Goal: Task Accomplishment & Management: Manage account settings

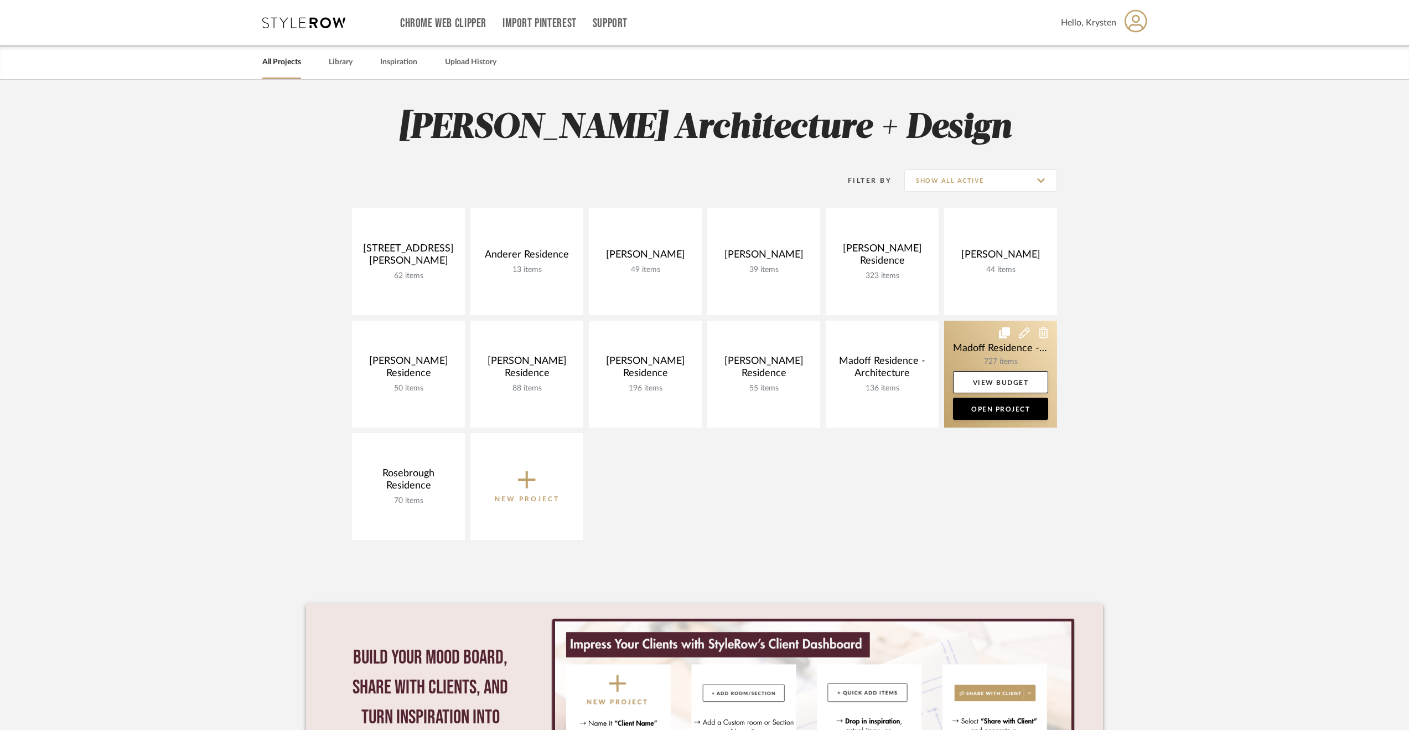
click at [977, 346] on link at bounding box center [1000, 373] width 113 height 107
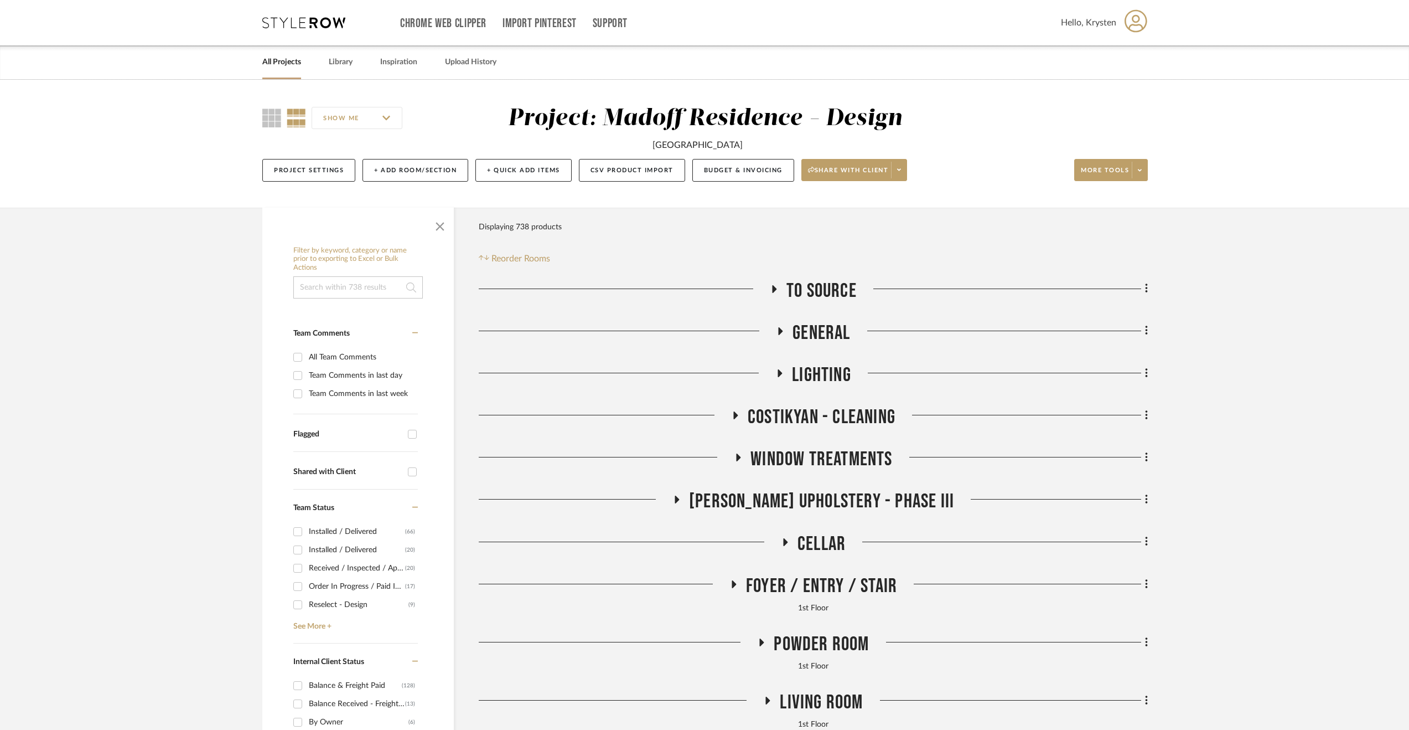
click at [776, 491] on span "[PERSON_NAME] Upholstery - Phase III" at bounding box center [821, 501] width 265 height 24
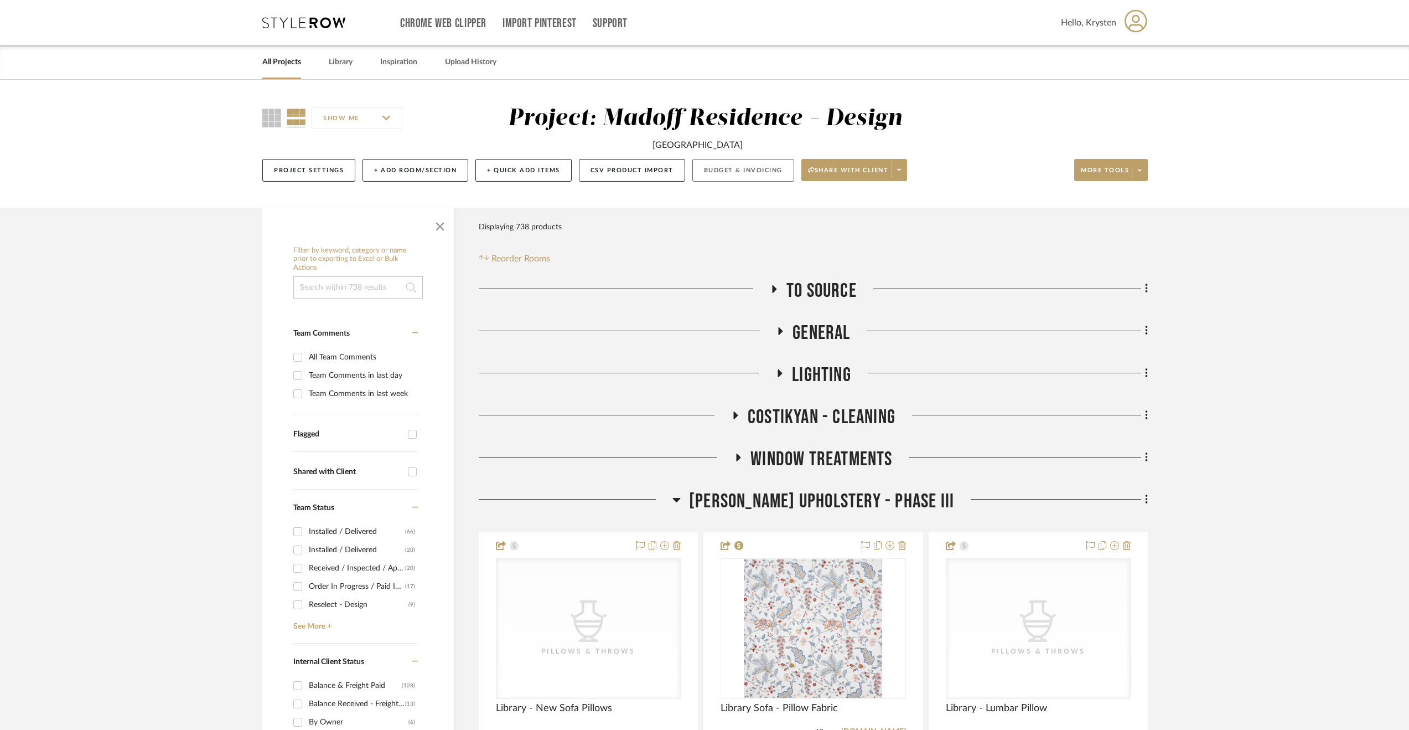
click at [777, 172] on button "Budget & Invoicing" at bounding box center [743, 170] width 102 height 23
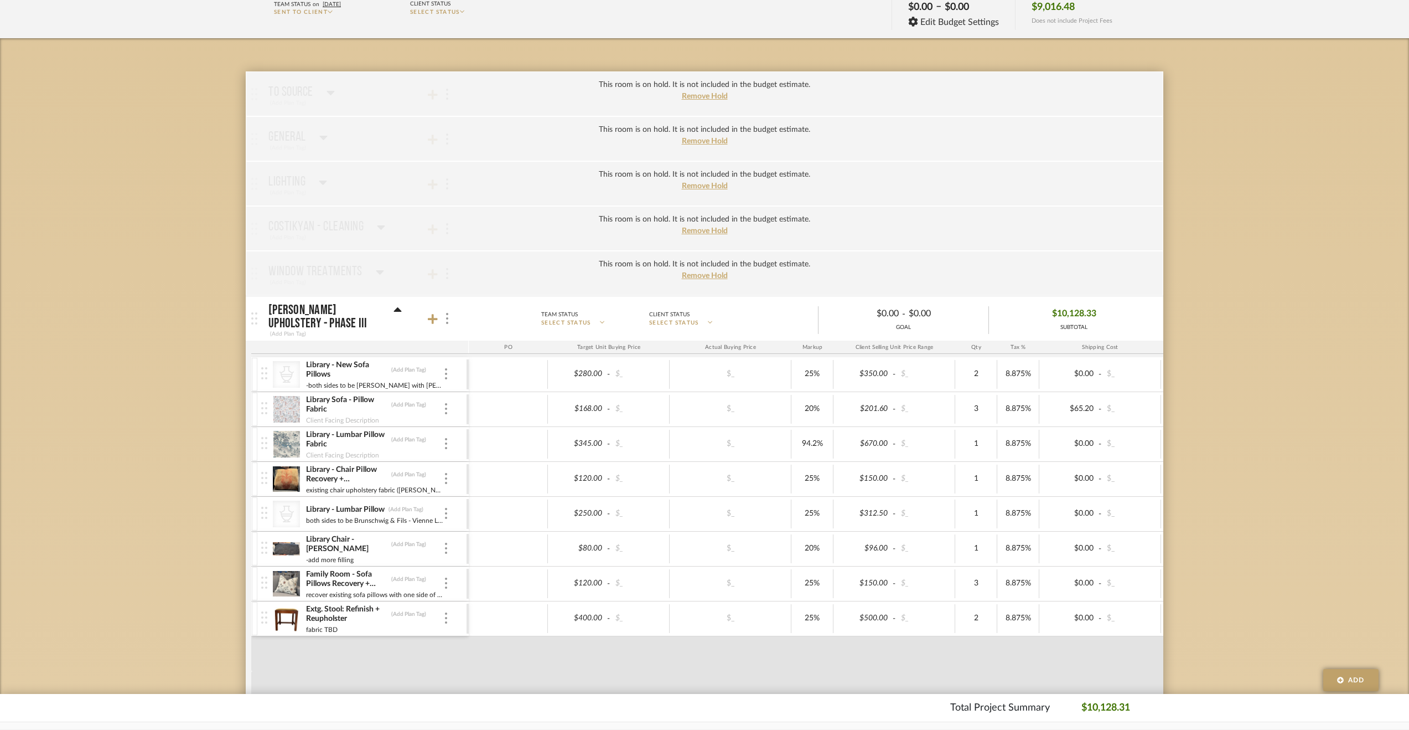
scroll to position [221, 0]
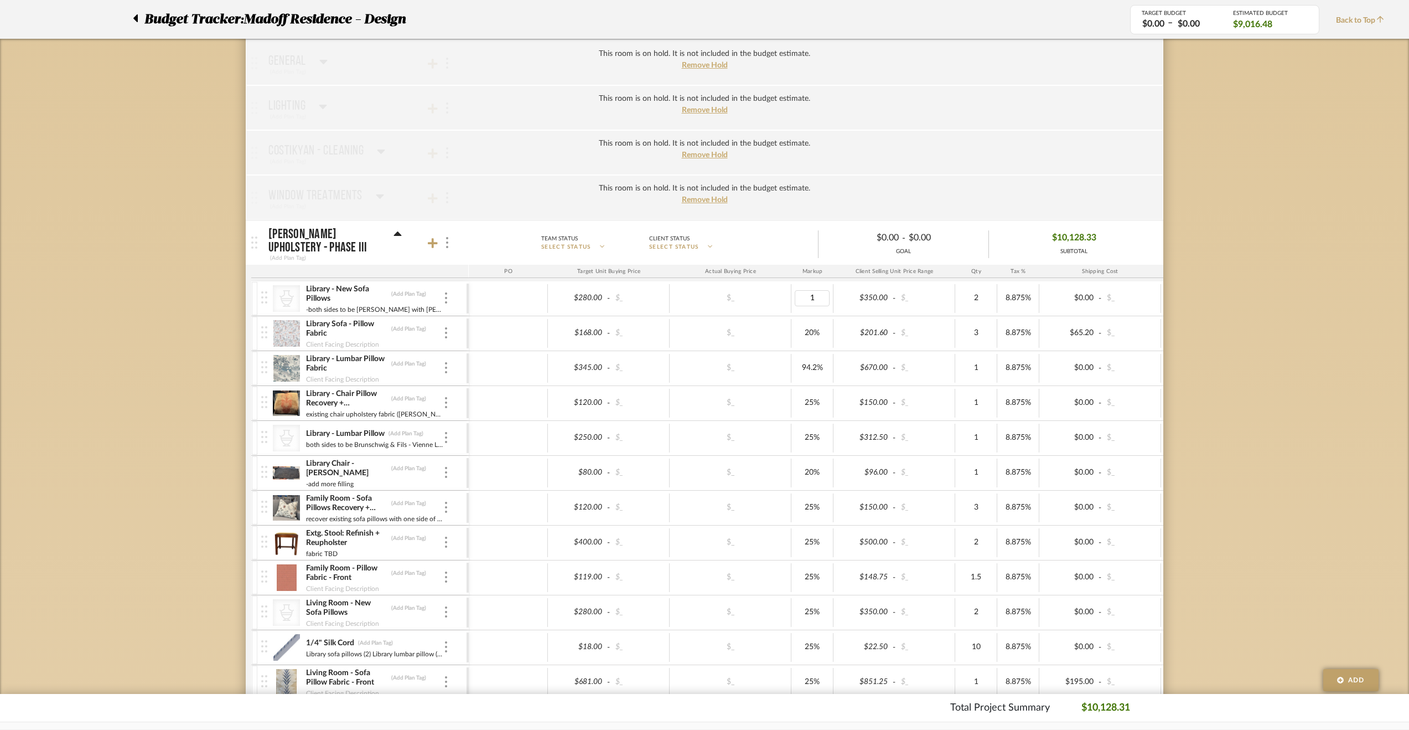
type input "15"
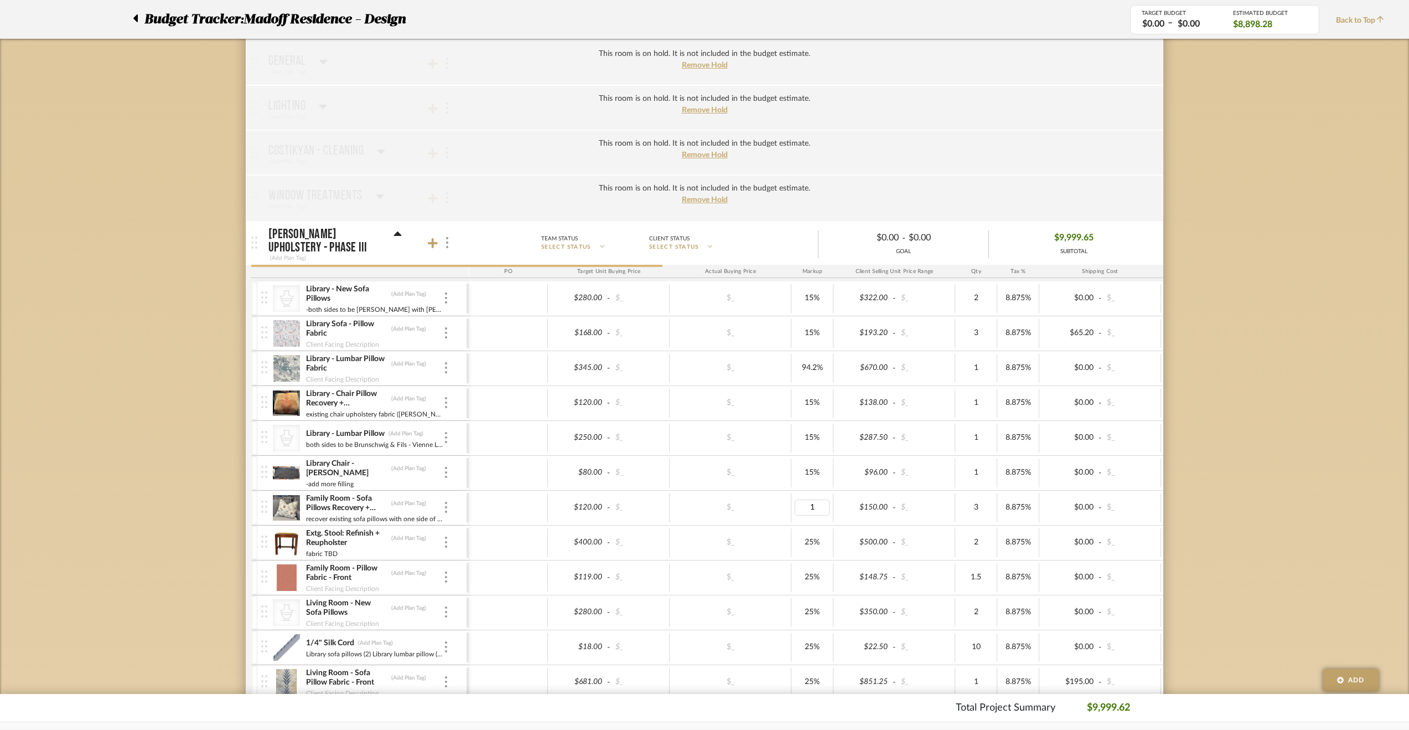
type input "15"
click at [811, 565] on div "25%" at bounding box center [813, 577] width 42 height 29
click at [443, 536] on div at bounding box center [446, 542] width 6 height 12
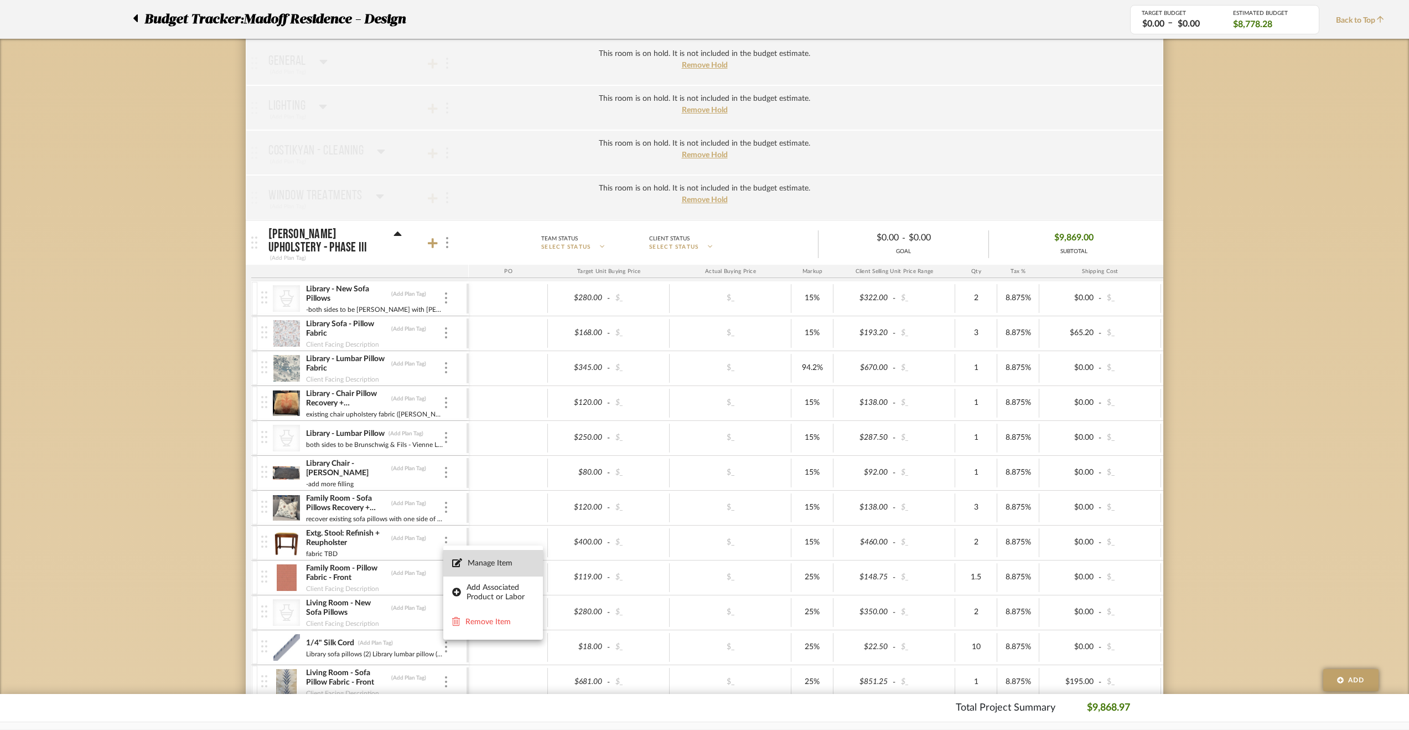
click at [482, 556] on button "Manage Item" at bounding box center [493, 563] width 100 height 27
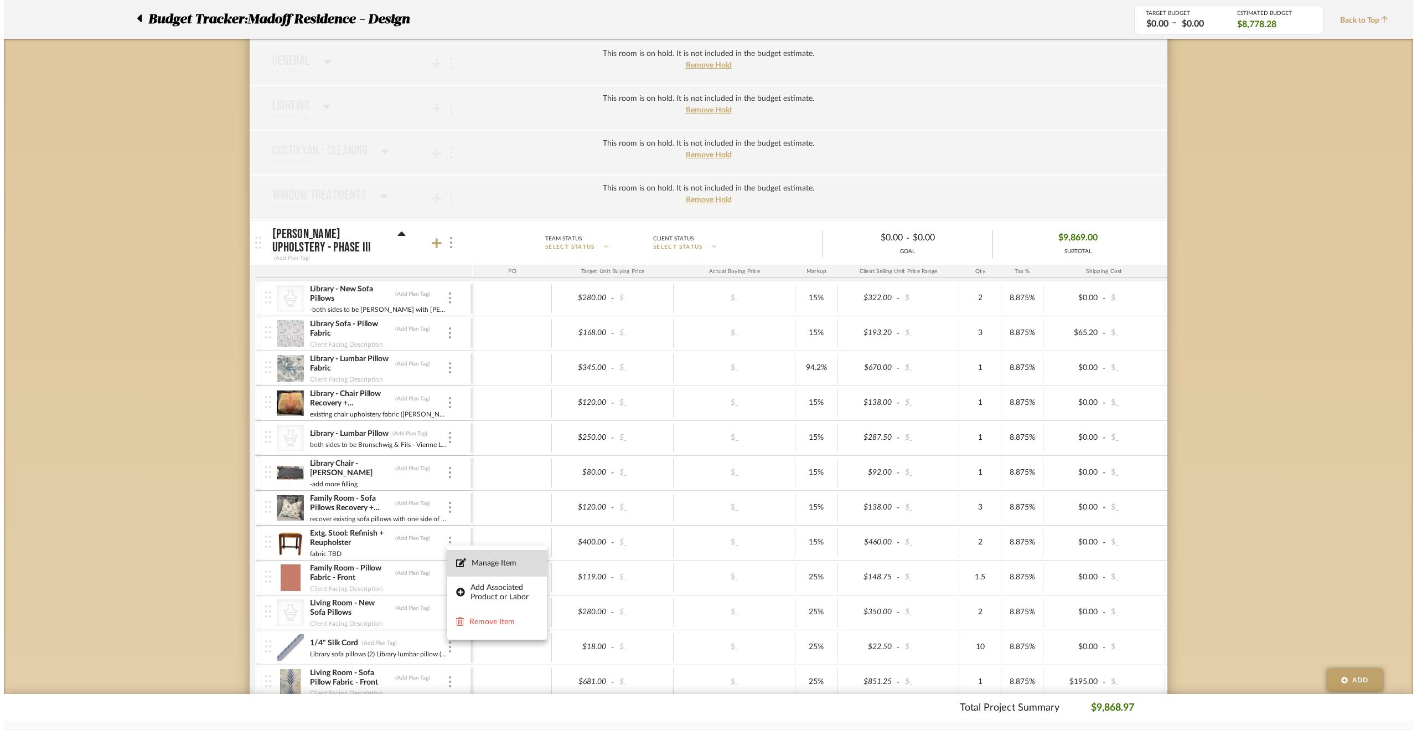
scroll to position [0, 0]
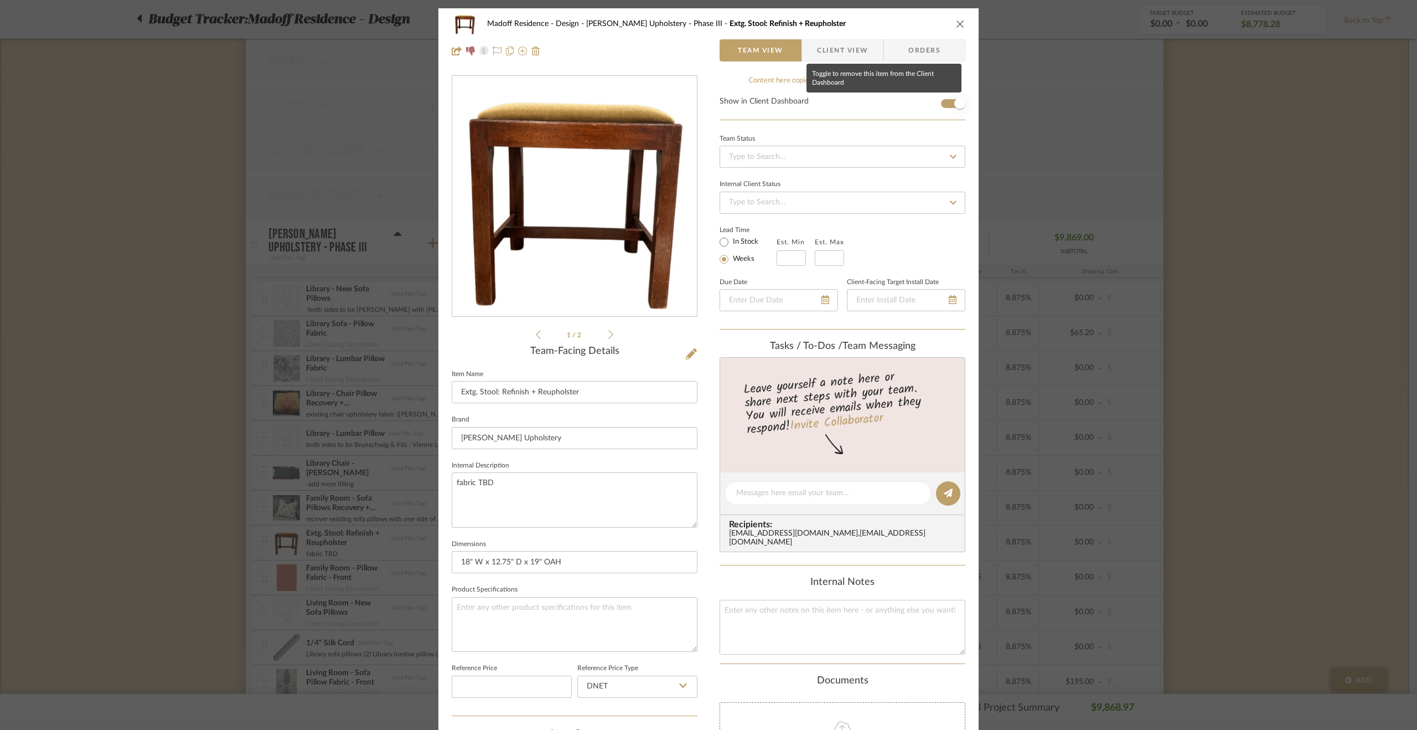
click at [954, 100] on span "button" at bounding box center [959, 103] width 11 height 11
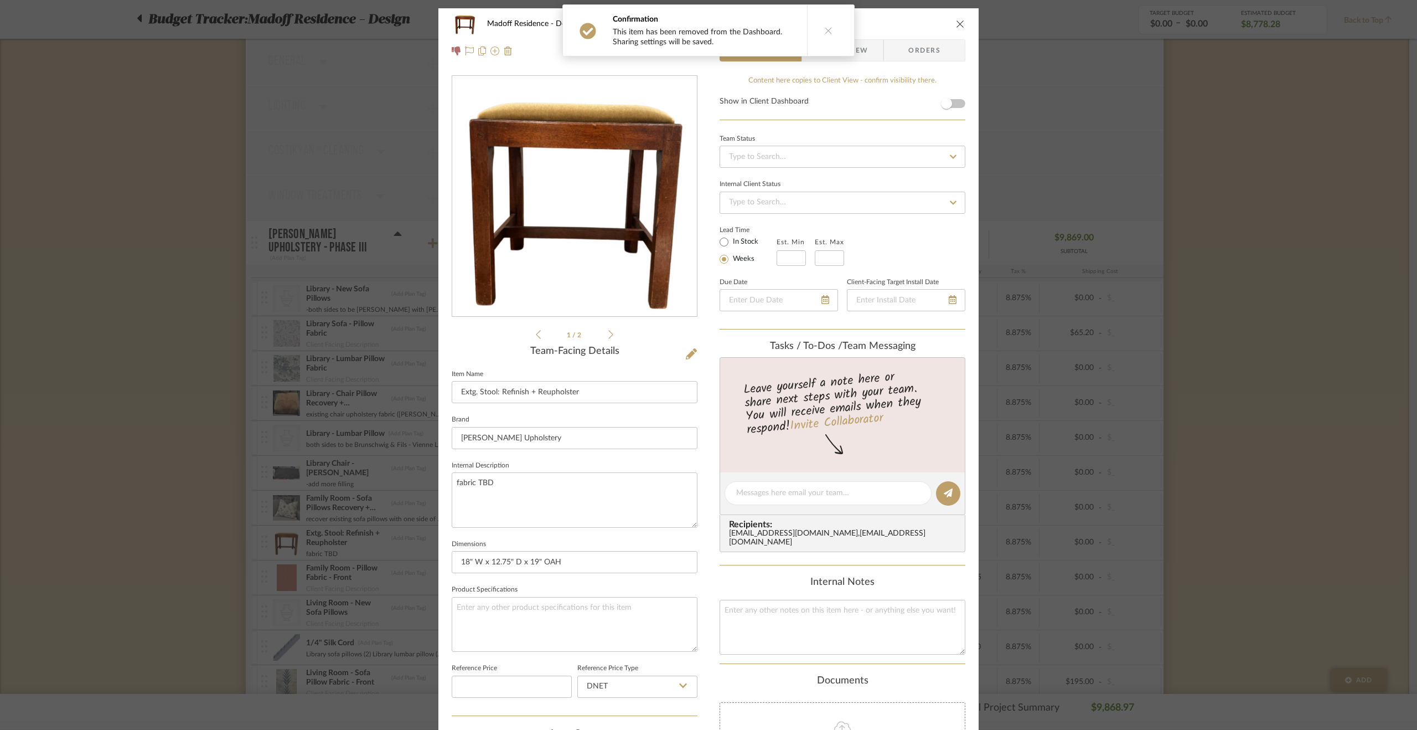
click at [1262, 266] on div "Madoff Residence - Design [PERSON_NAME] Upholstery - Phase III Extg. Stool: Ref…" at bounding box center [708, 365] width 1417 height 730
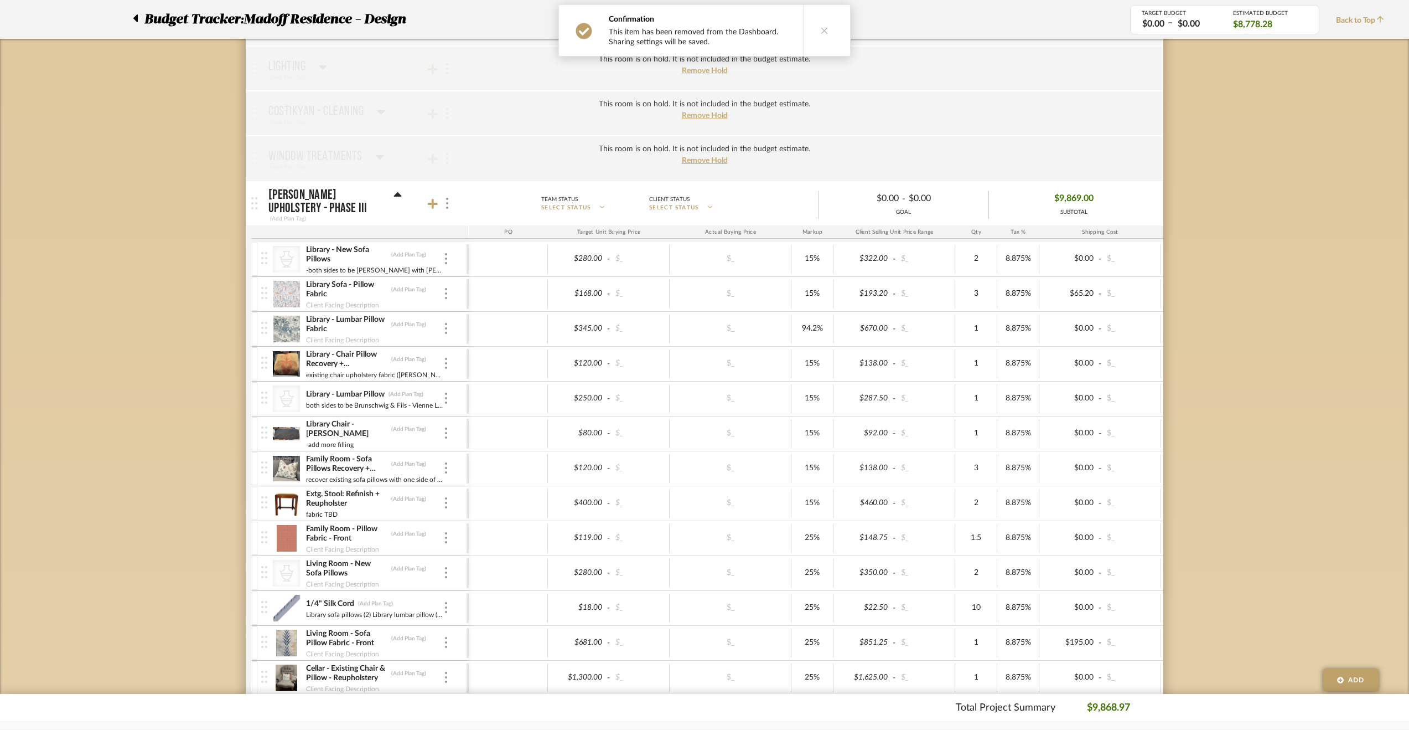
scroll to position [277, 0]
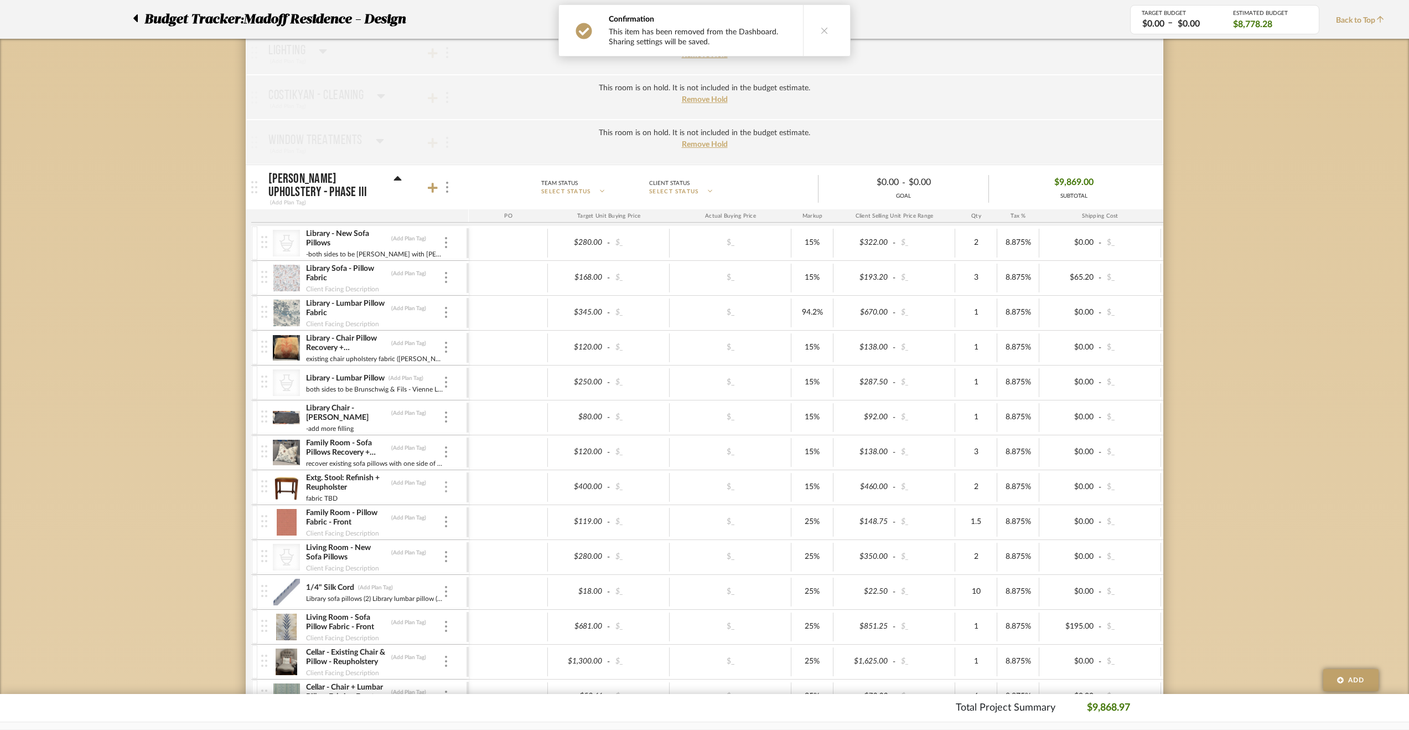
click at [446, 481] on img at bounding box center [446, 486] width 2 height 11
click at [487, 567] on span "Remove Item" at bounding box center [500, 566] width 69 height 9
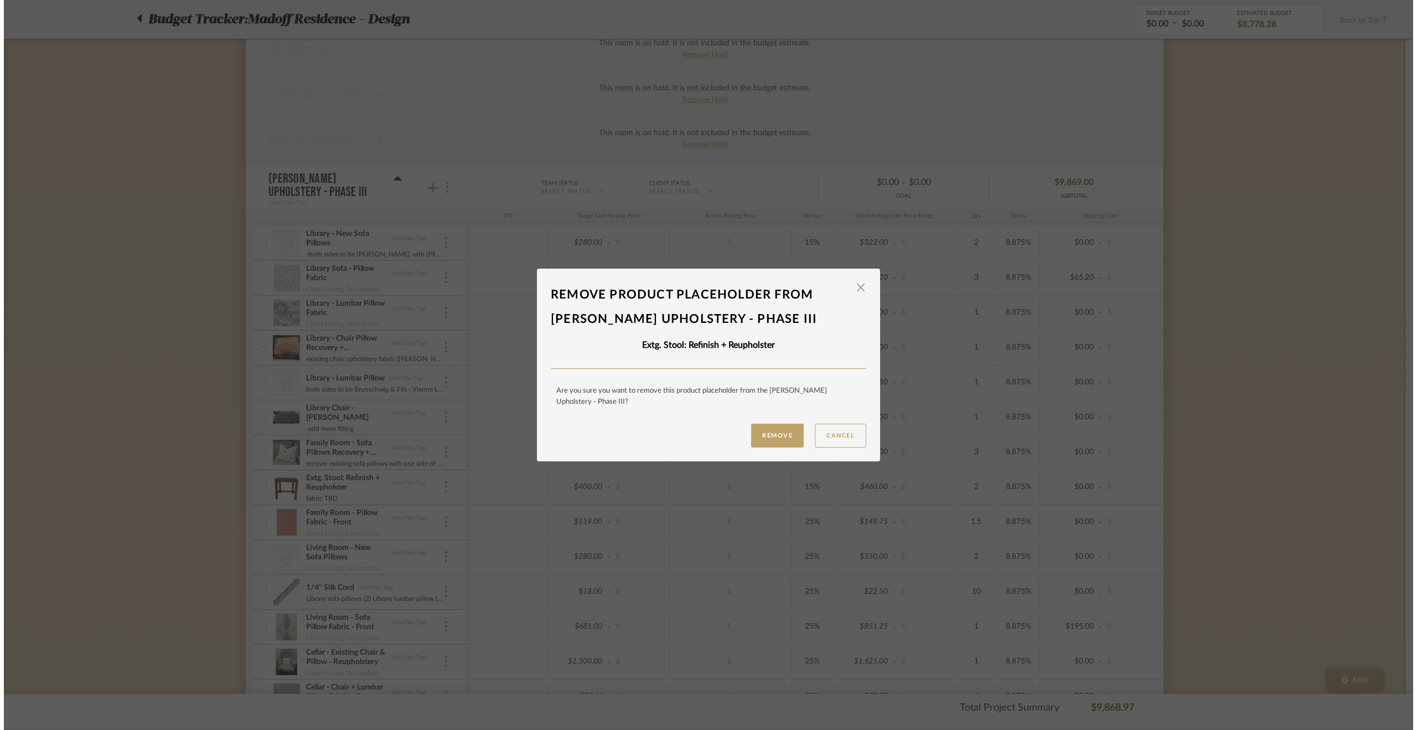
scroll to position [0, 0]
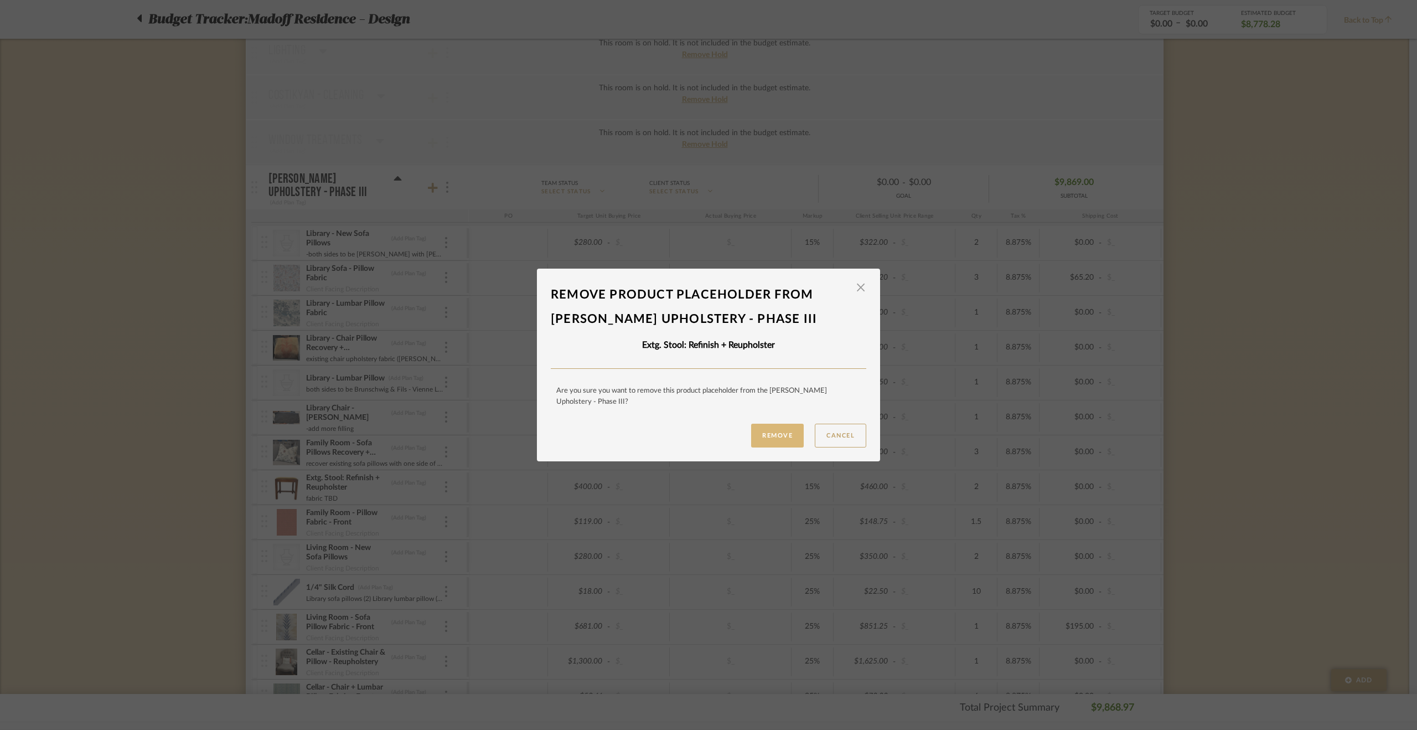
click at [763, 431] on button "Remove" at bounding box center [777, 435] width 53 height 24
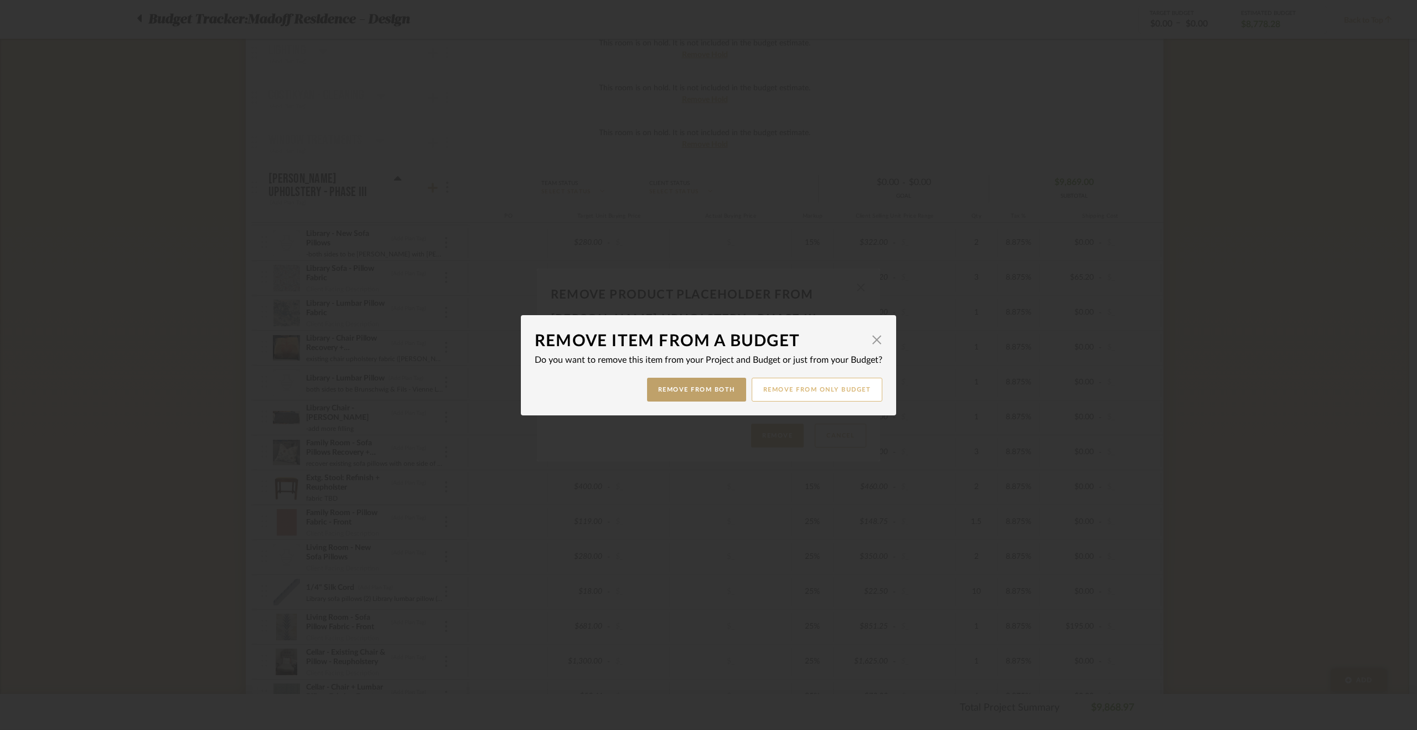
click at [803, 395] on button "Remove from only Budget" at bounding box center [817, 389] width 131 height 24
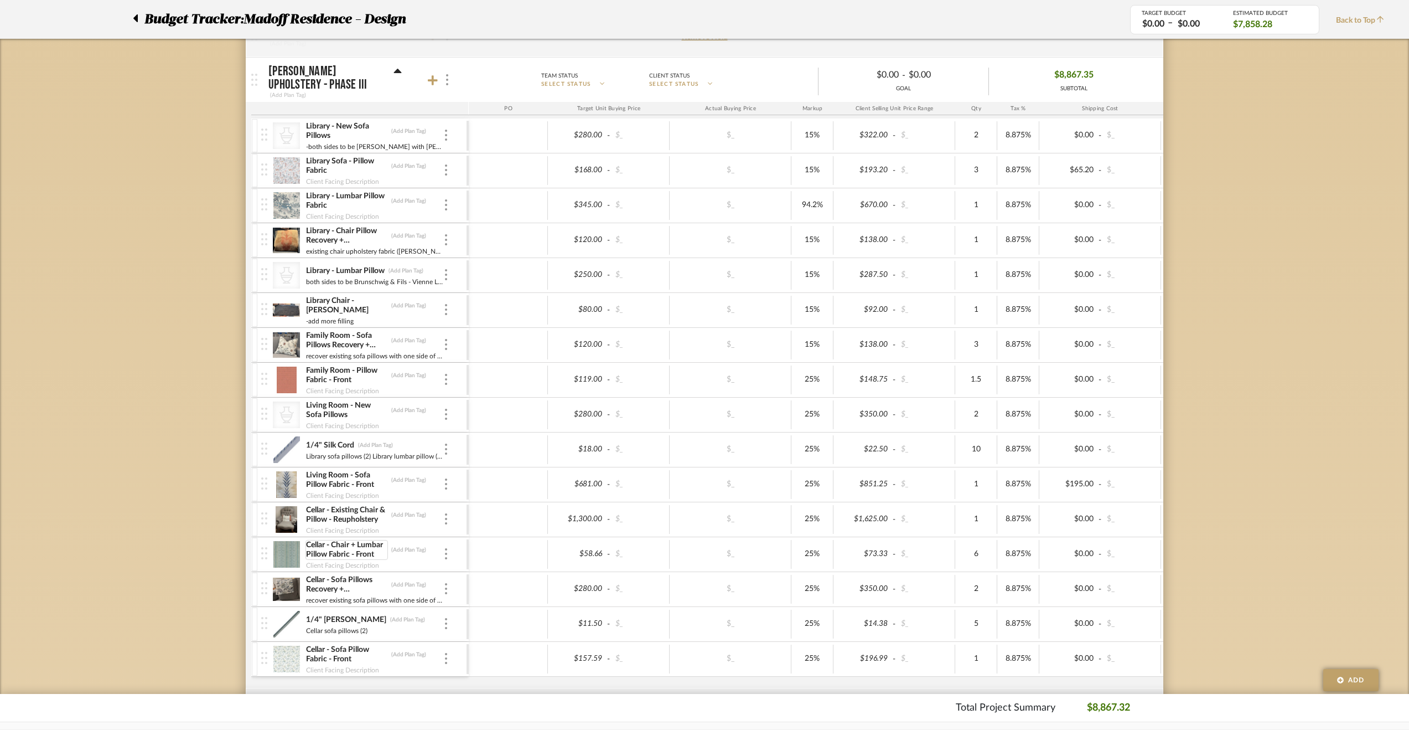
scroll to position [387, 0]
type input "25"
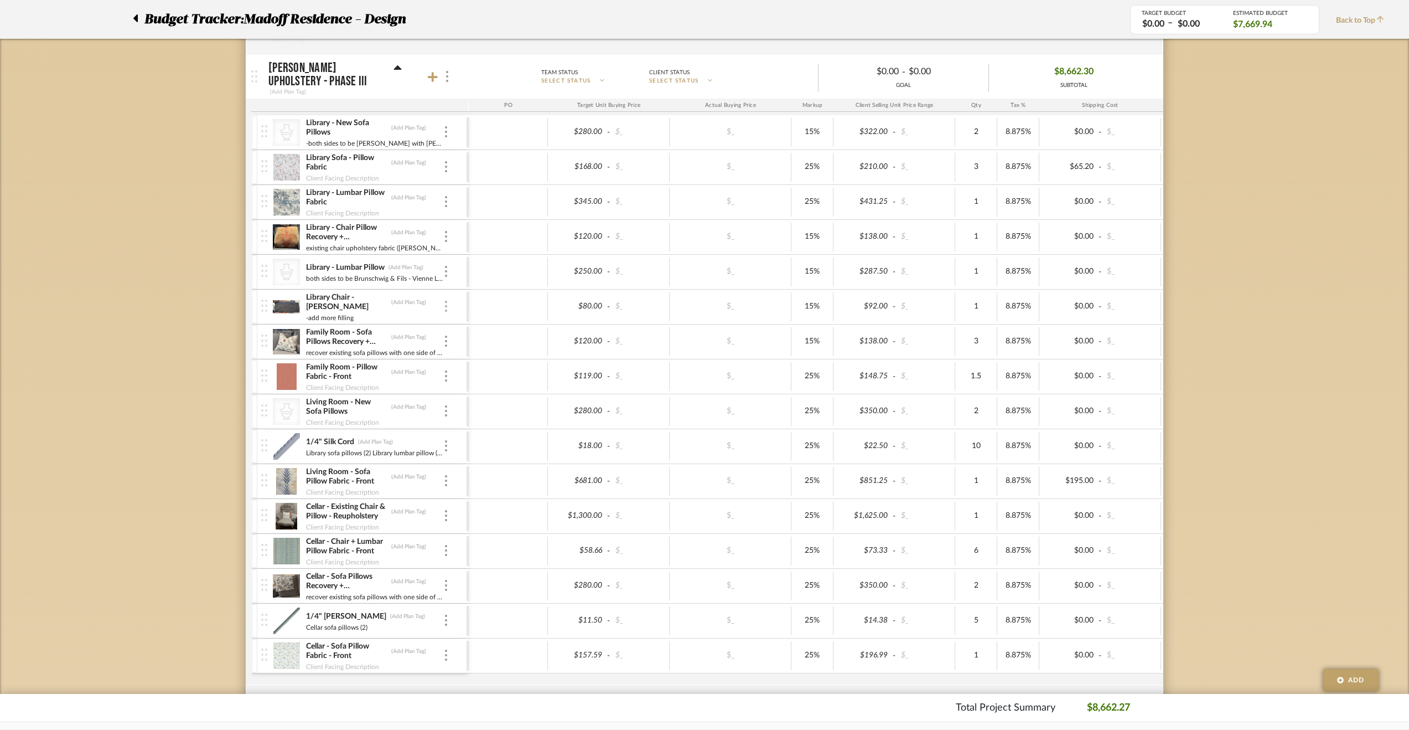
click at [446, 305] on img at bounding box center [446, 306] width 2 height 11
click at [478, 332] on span "Manage Item" at bounding box center [501, 327] width 66 height 9
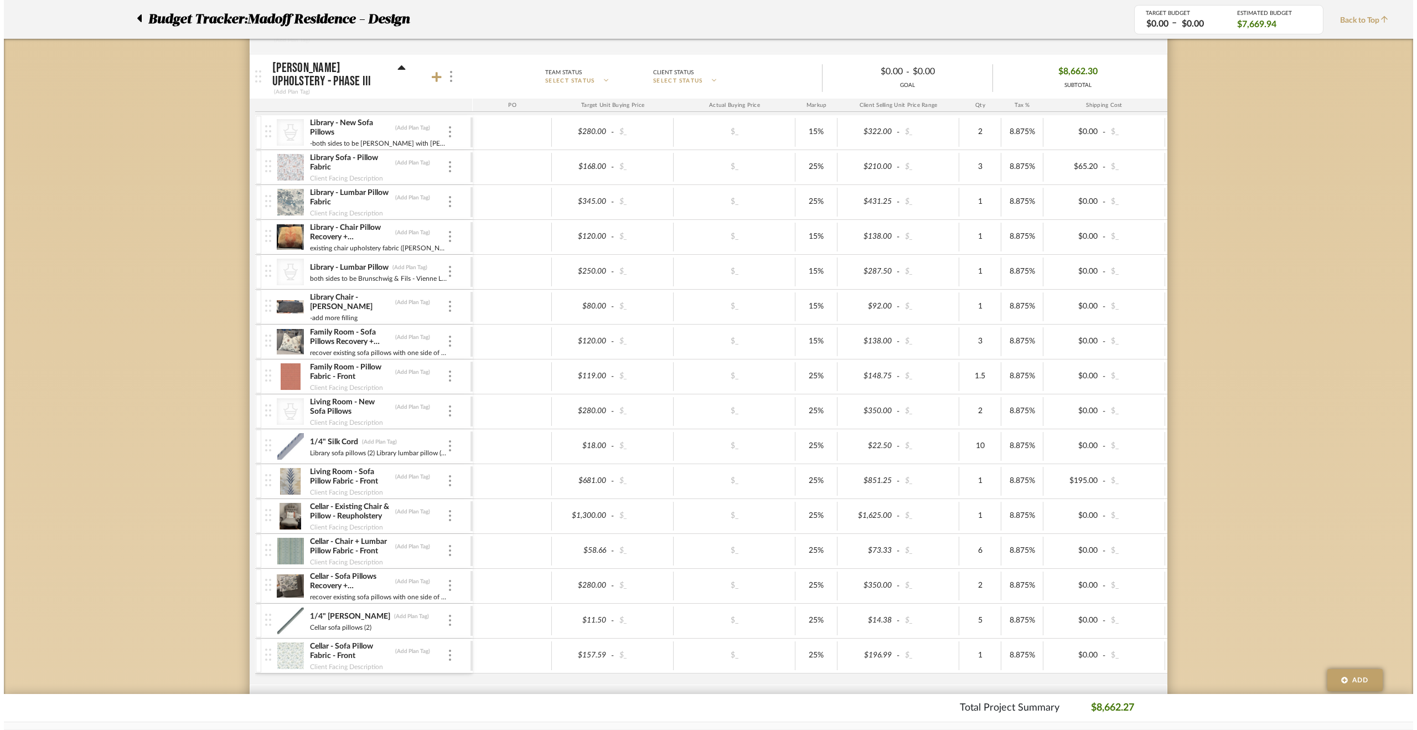
scroll to position [0, 0]
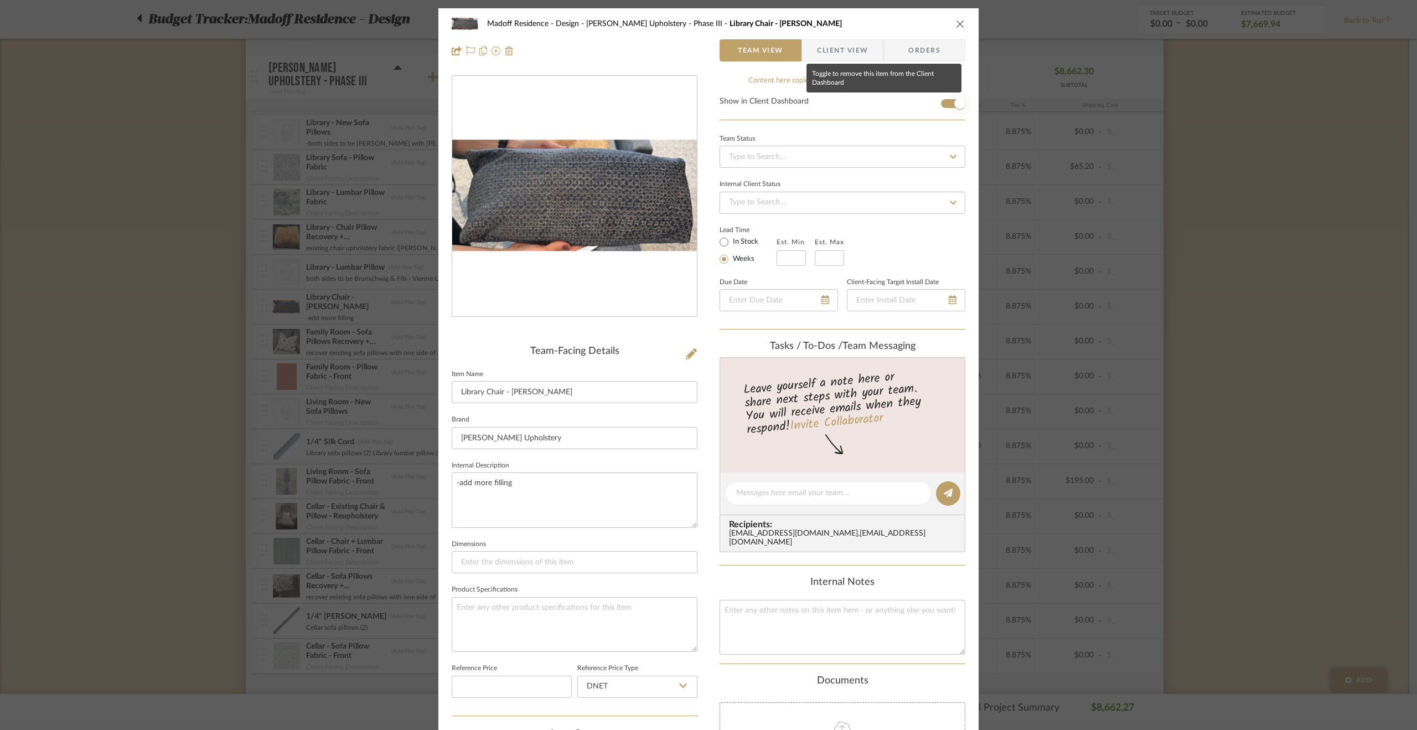
click at [954, 107] on span "button" at bounding box center [959, 103] width 11 height 11
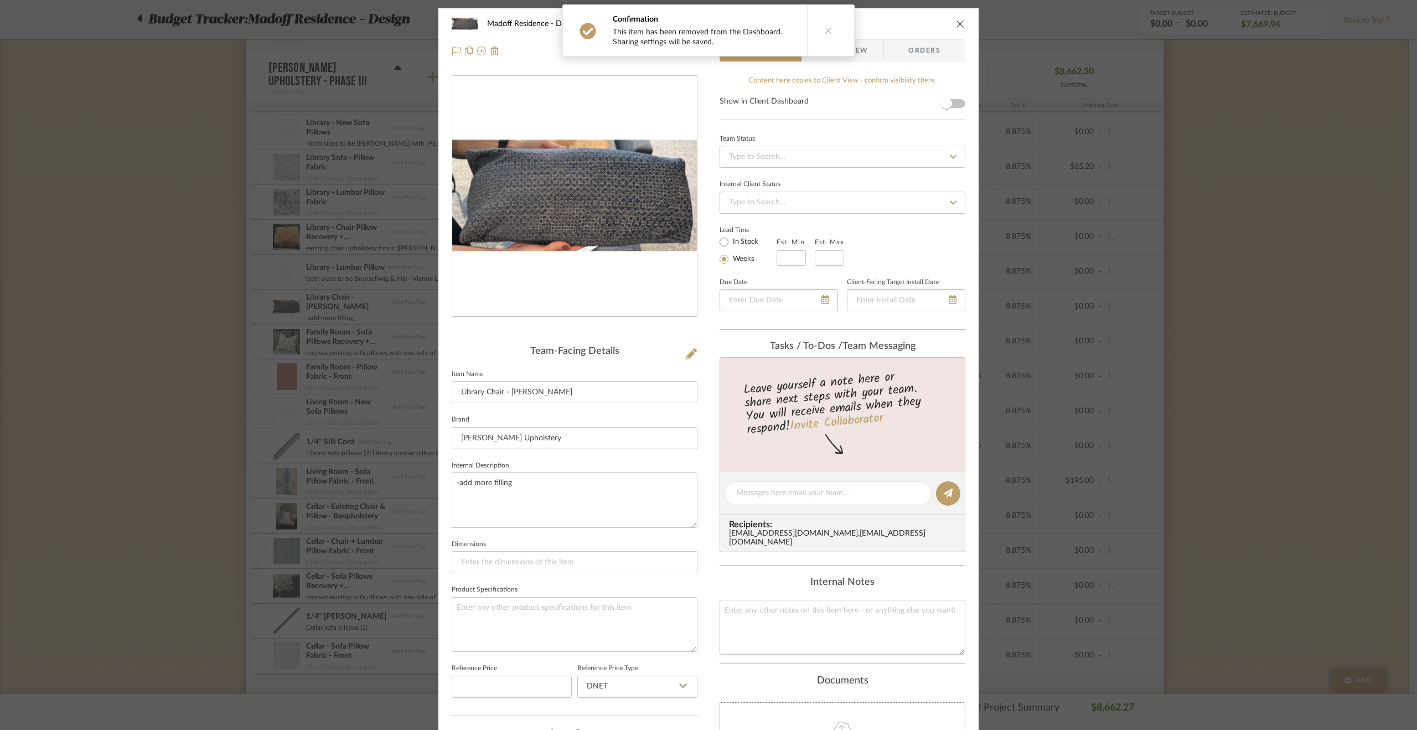
drag, startPoint x: 807, startPoint y: 30, endPoint x: 896, endPoint y: 29, distance: 88.6
click at [808, 30] on button at bounding box center [828, 30] width 43 height 51
click at [956, 24] on icon "close" at bounding box center [960, 23] width 9 height 9
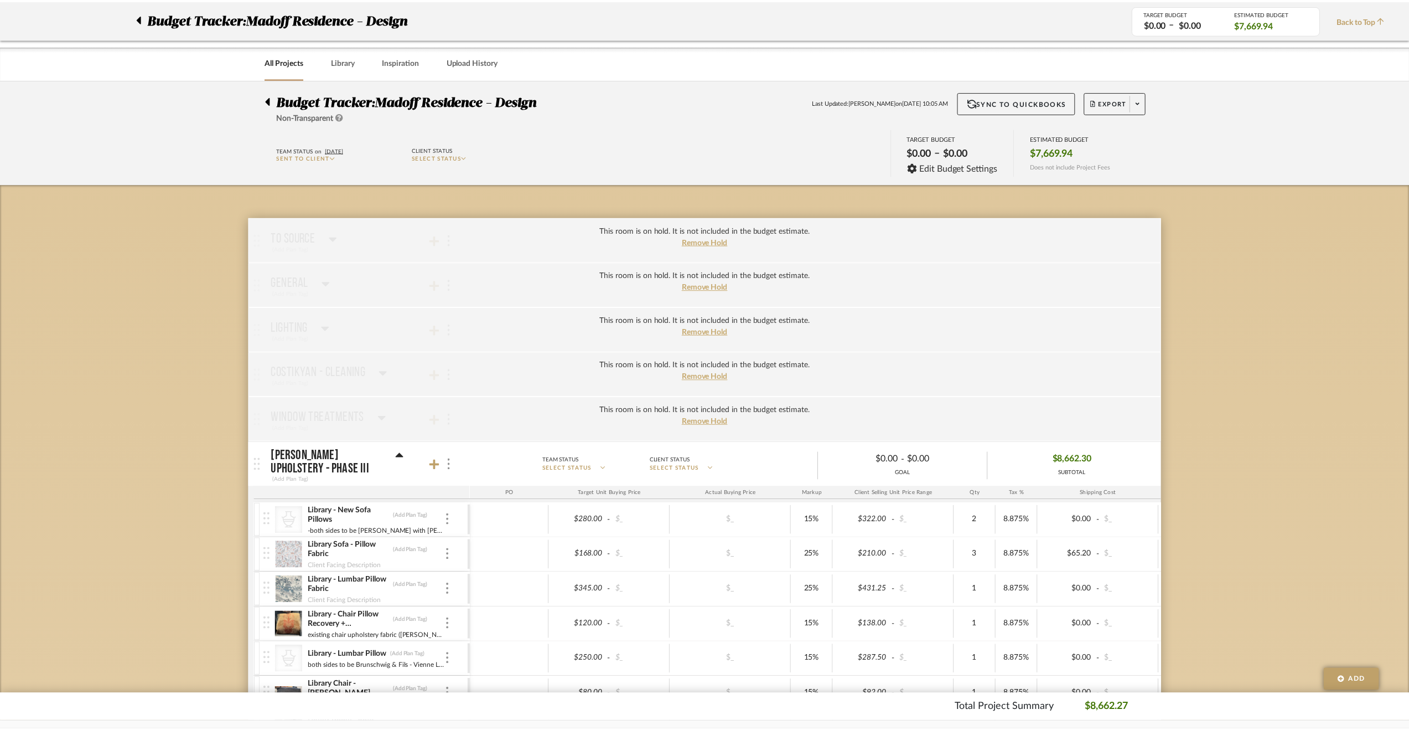
scroll to position [387, 0]
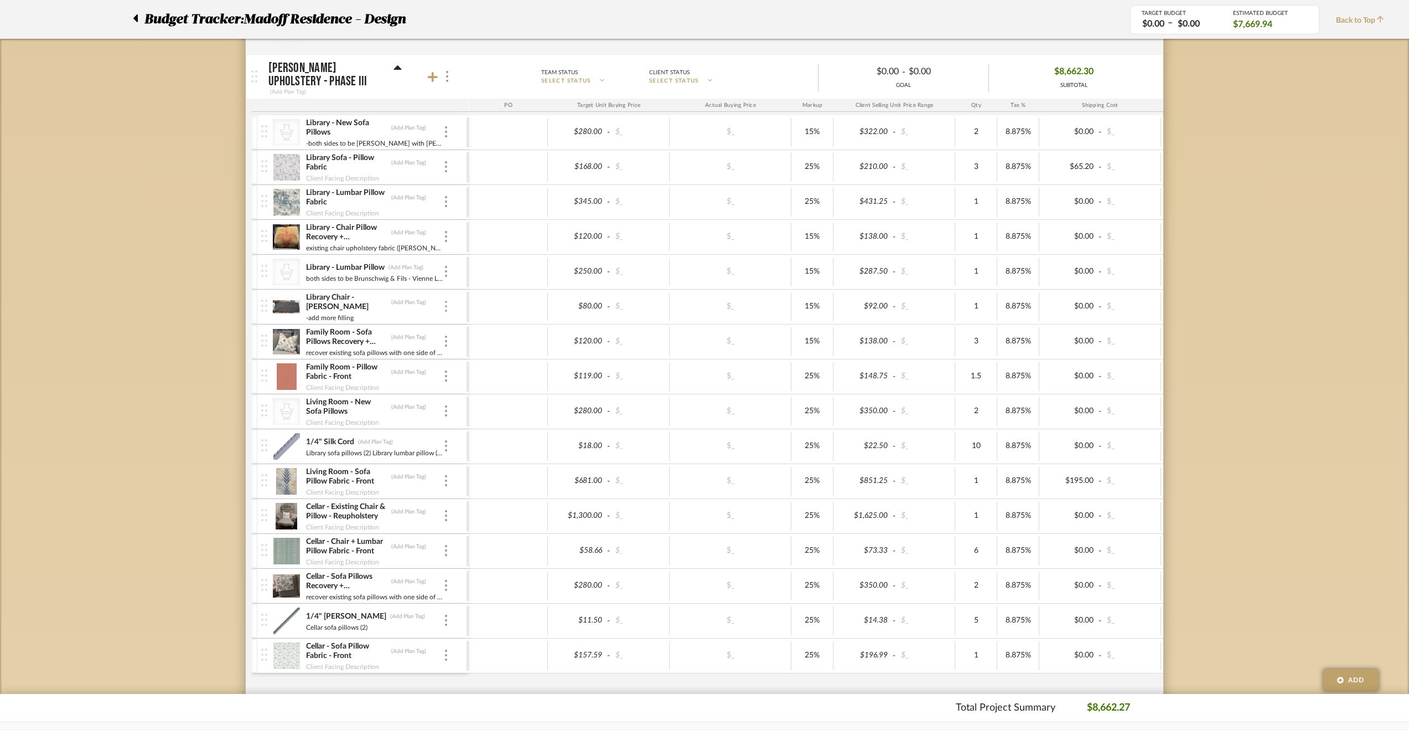
click at [444, 304] on div at bounding box center [446, 307] width 6 height 12
click at [488, 385] on span "Remove Item" at bounding box center [500, 386] width 69 height 9
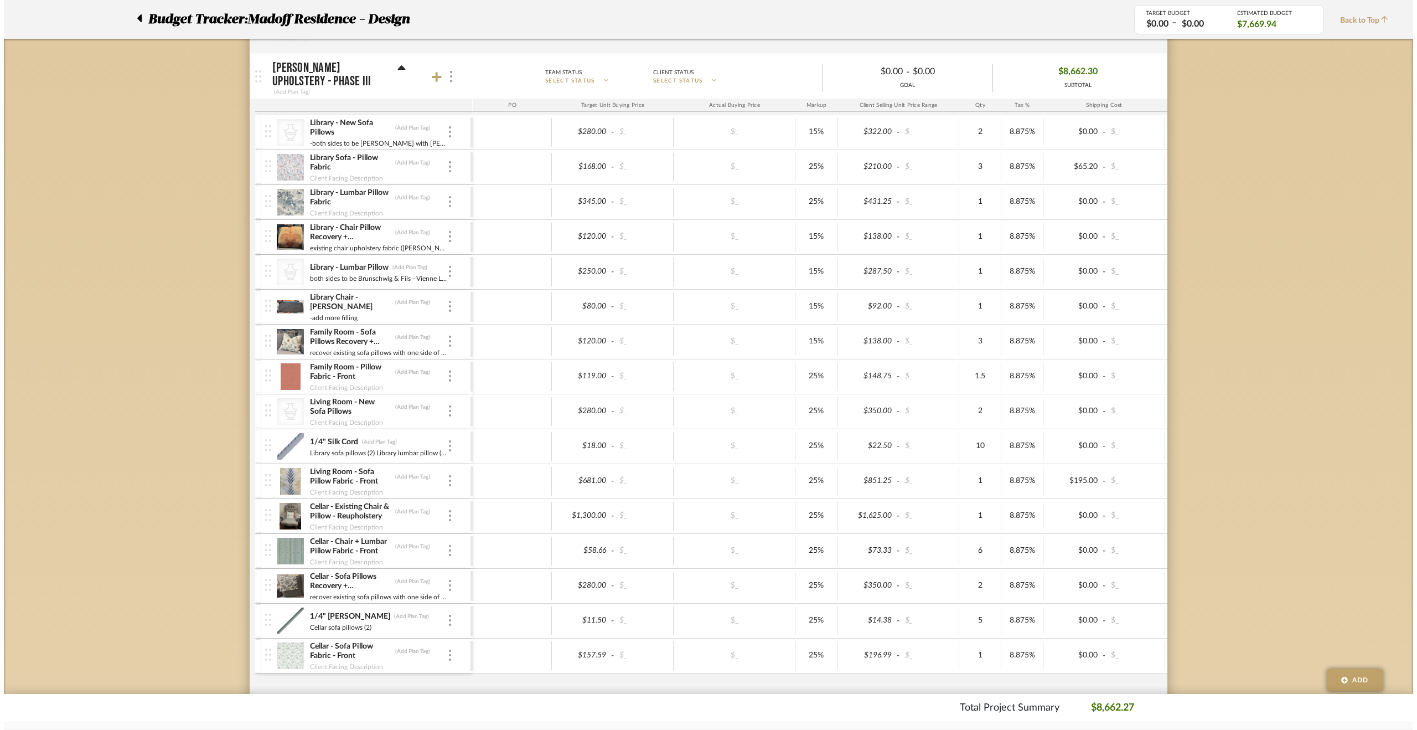
scroll to position [0, 0]
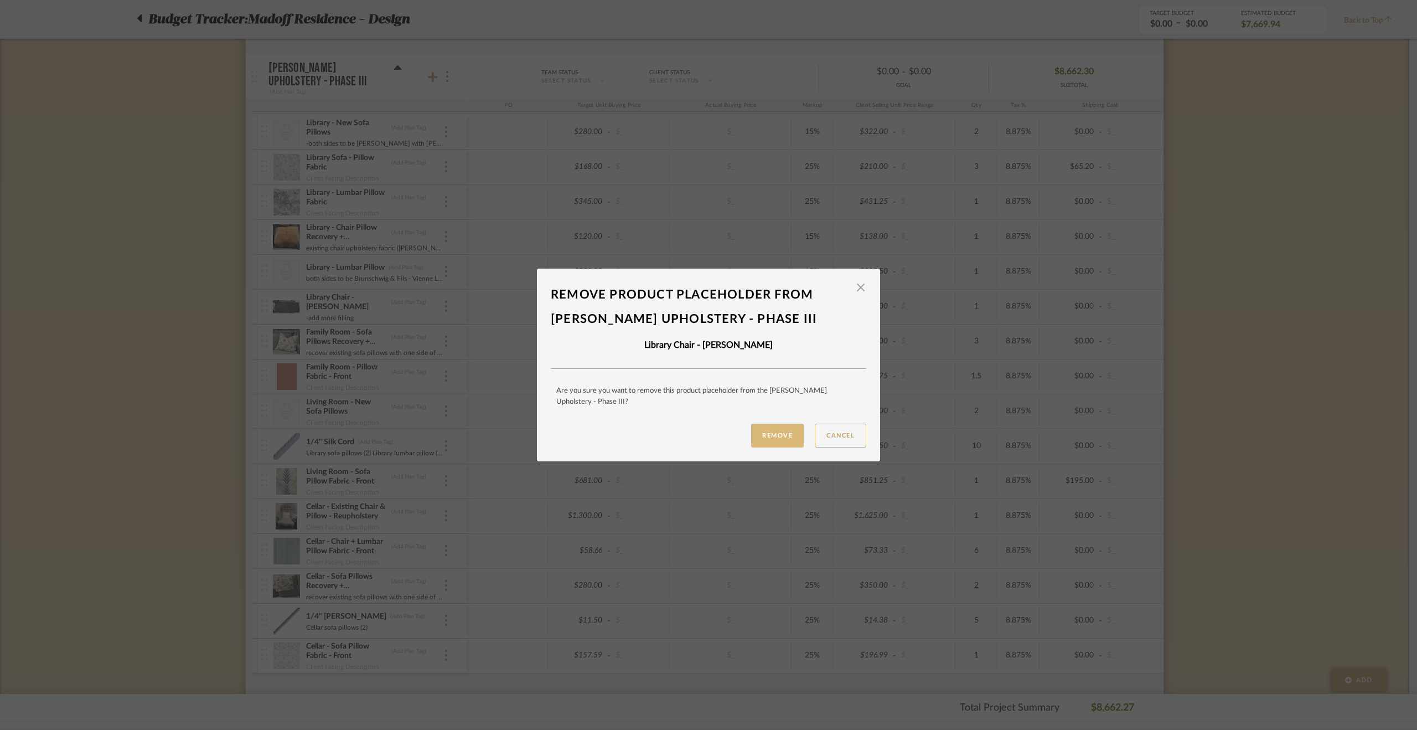
click at [779, 437] on button "Remove" at bounding box center [777, 435] width 53 height 24
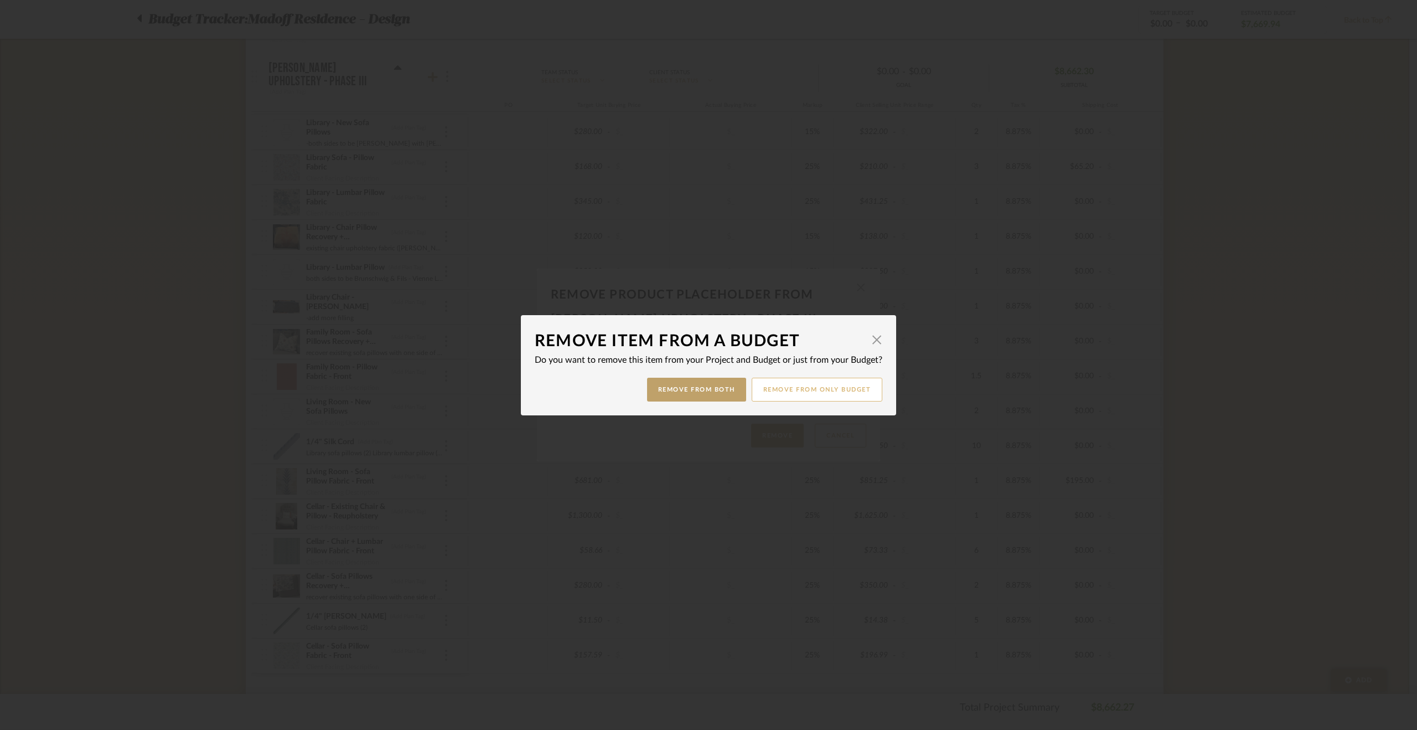
click at [840, 392] on button "Remove from only Budget" at bounding box center [817, 389] width 131 height 24
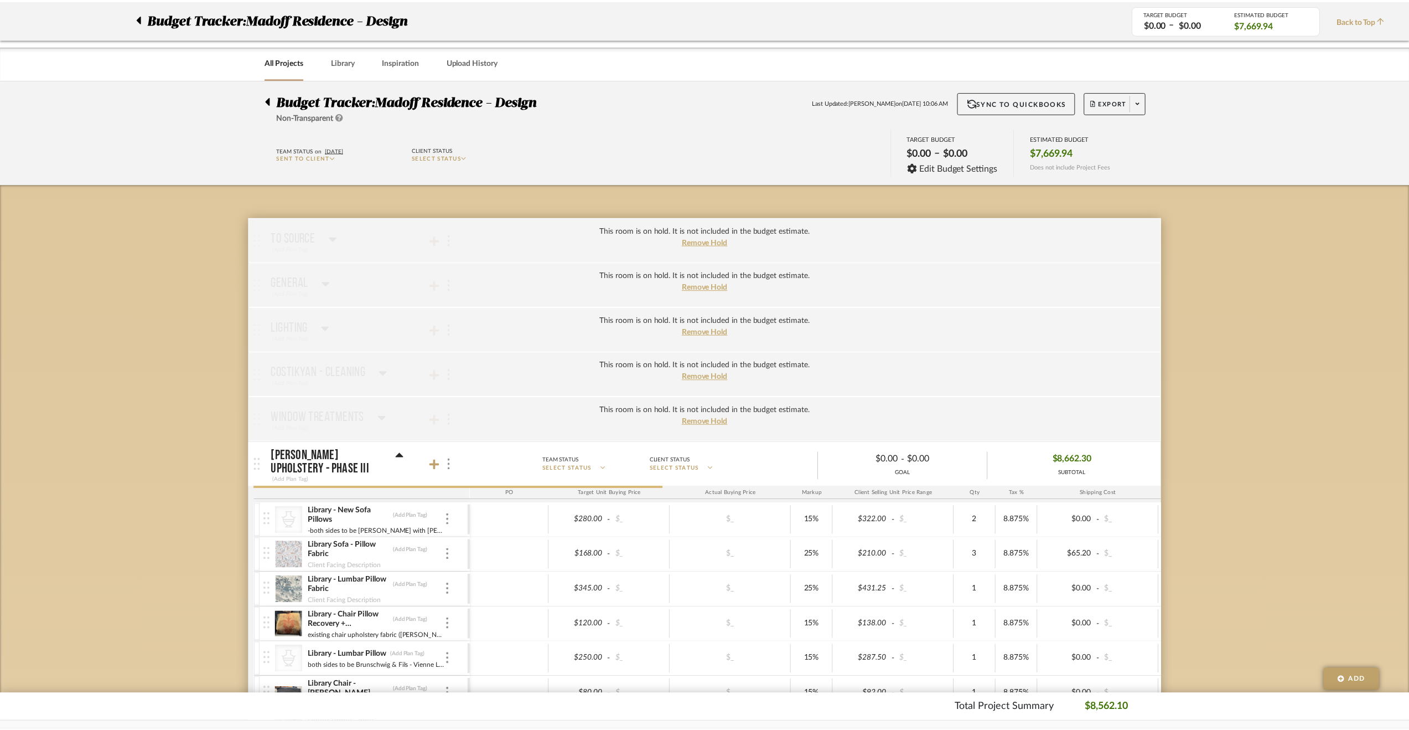
scroll to position [387, 0]
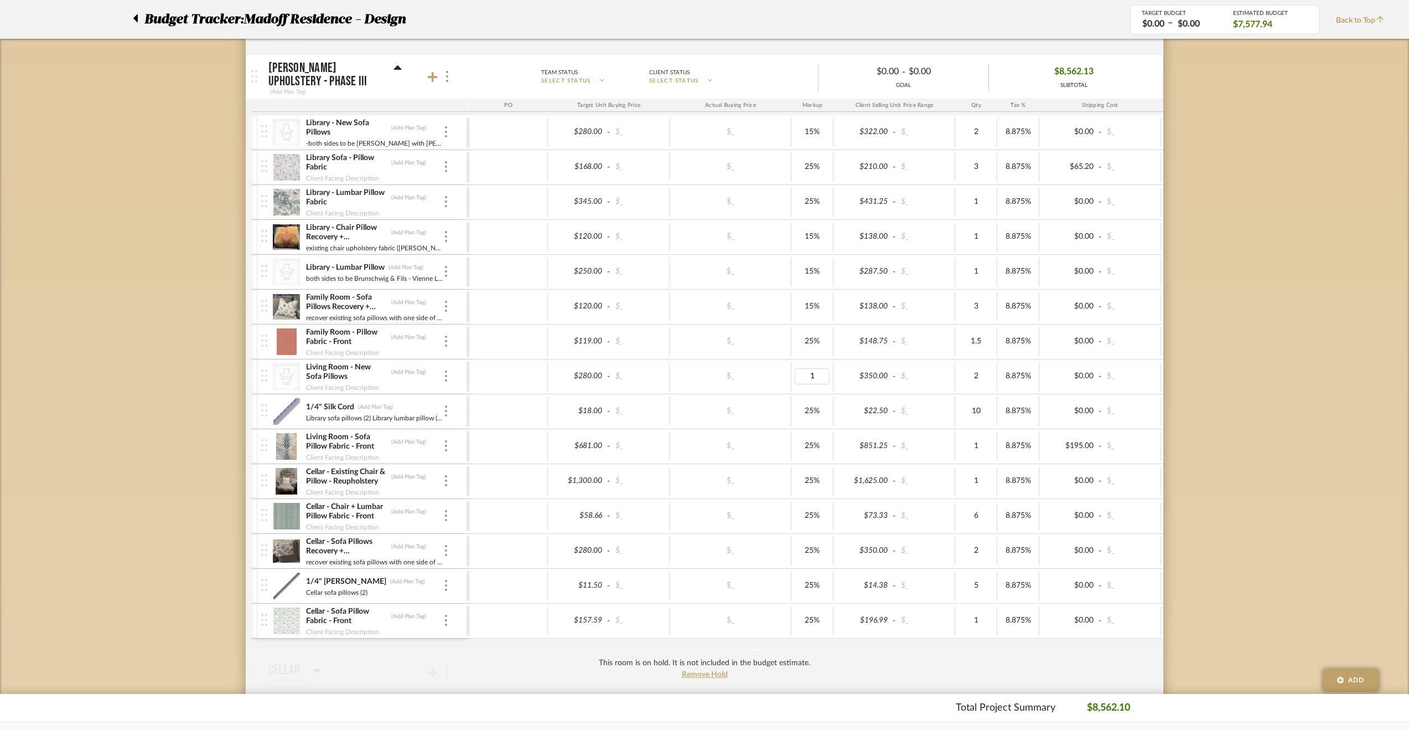
type input "15"
click at [1379, 426] on div "Budget Tracker: Madoff Residence - Design Non-Transparent Last Updated: [PERSON…" at bounding box center [704, 730] width 1409 height 2076
type input "15"
click at [1258, 518] on div "Budget Tracker: Madoff Residence - Design Non-Transparent Last Updated: [PERSON…" at bounding box center [704, 730] width 1409 height 2076
type input "10"
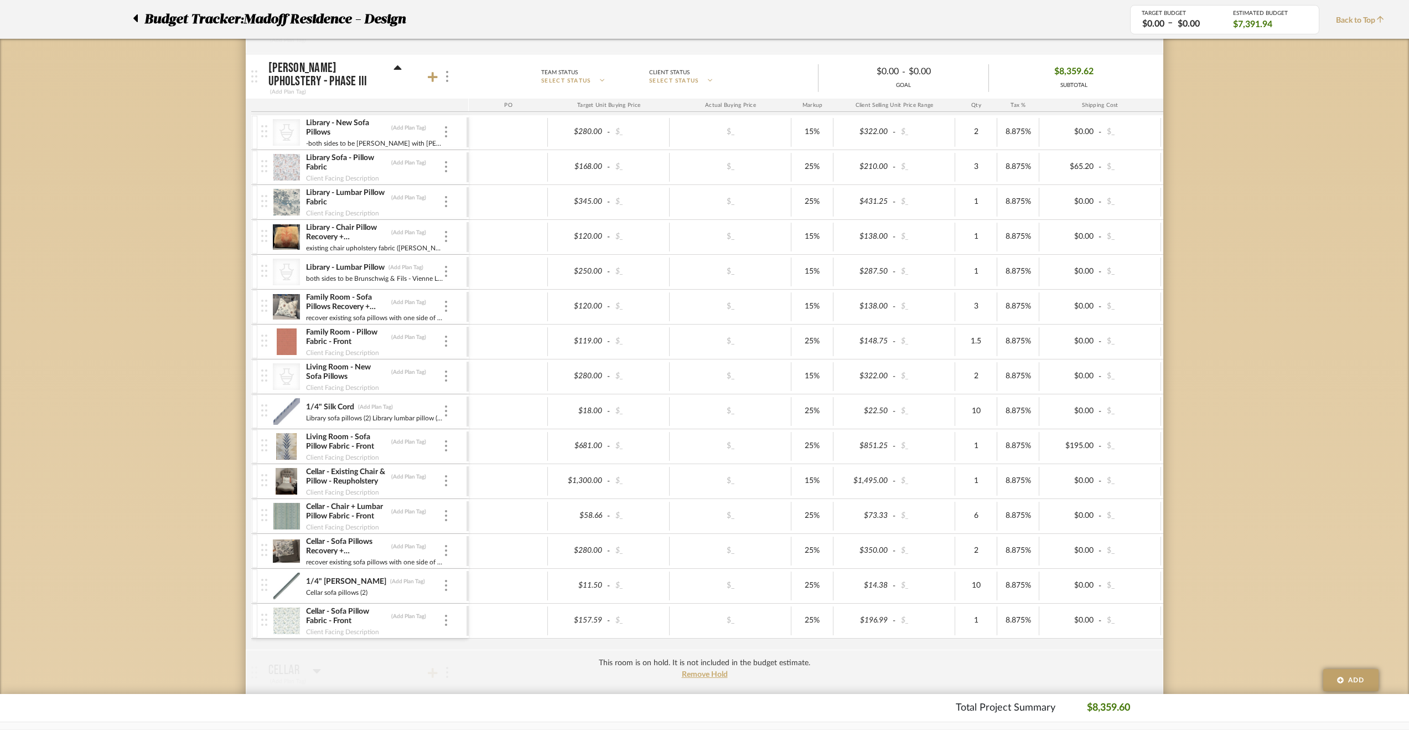
click at [1292, 562] on div "Budget Tracker: Madoff Residence - Design Non-Transparent Last Updated: [PERSON…" at bounding box center [704, 730] width 1409 height 2076
type input "11"
click at [1209, 443] on div "Budget Tracker: Madoff Residence - Design Non-Transparent Last Updated: [PERSON…" at bounding box center [704, 730] width 1409 height 2076
type input "1.5"
click at [1337, 180] on div "Budget Tracker: Madoff Residence - Design Non-Transparent Last Updated: [PERSON…" at bounding box center [704, 730] width 1409 height 2076
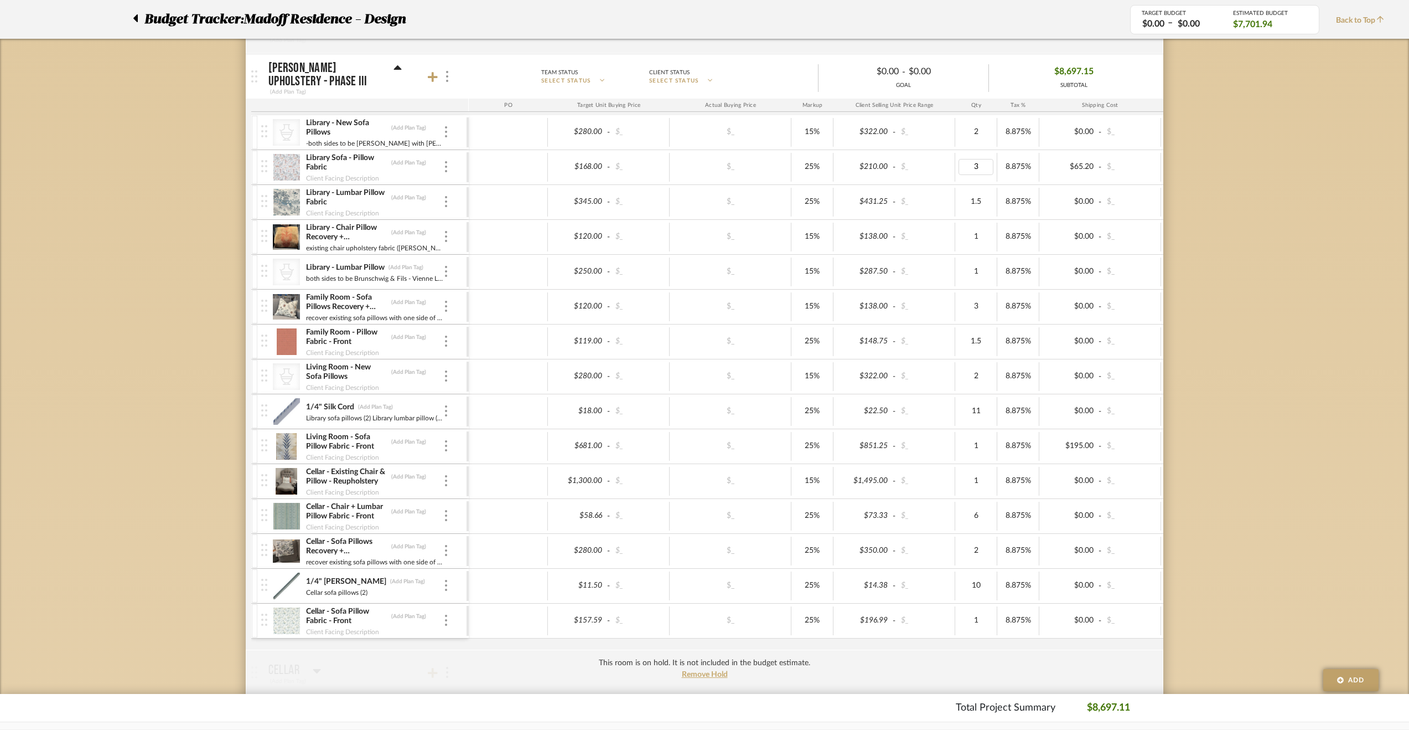
type input "2"
click at [1232, 225] on div "Budget Tracker: Madoff Residence - Design Non-Transparent Last Updated: [PERSON…" at bounding box center [704, 730] width 1409 height 2076
click at [1239, 263] on div "Budget Tracker: Madoff Residence - Design Non-Transparent Last Updated: [PERSON…" at bounding box center [704, 730] width 1409 height 2076
